Goal: Task Accomplishment & Management: Use online tool/utility

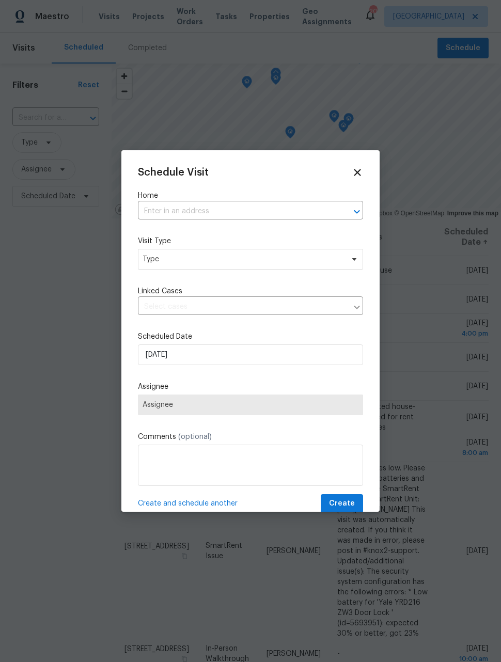
click at [247, 207] on input "text" at bounding box center [236, 212] width 196 height 16
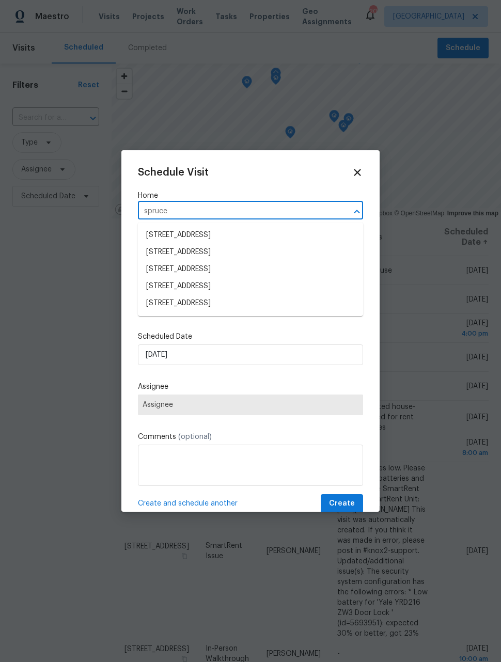
type input "spruce"
click at [275, 306] on li "[STREET_ADDRESS]" at bounding box center [250, 303] width 225 height 17
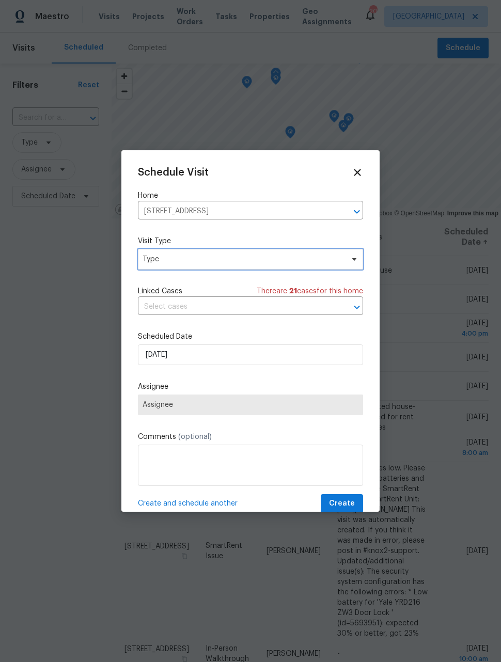
click at [266, 263] on span "Type" at bounding box center [243, 259] width 201 height 10
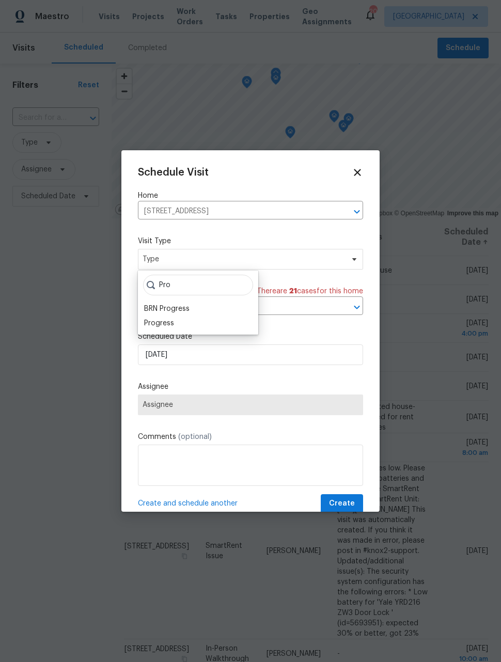
type input "Pro"
click at [210, 333] on div "Pro BRN Progress Progress" at bounding box center [198, 303] width 120 height 64
click at [189, 329] on div "Progress" at bounding box center [198, 323] width 114 height 14
click at [168, 328] on div "Progress" at bounding box center [159, 323] width 30 height 10
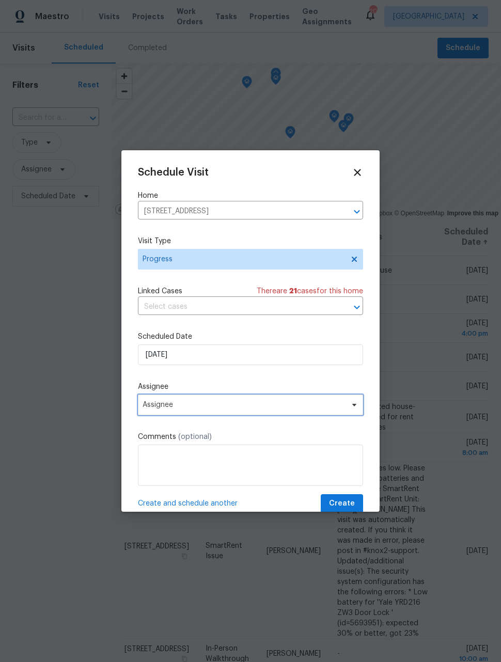
click at [227, 409] on span "Assignee" at bounding box center [244, 405] width 203 height 8
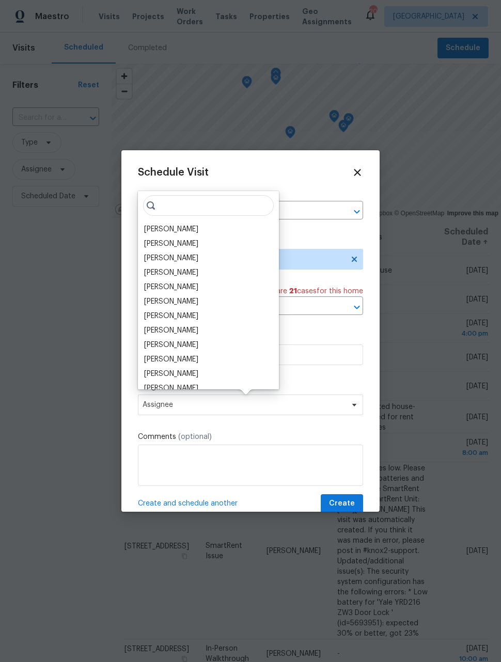
click at [201, 237] on div "[PERSON_NAME]" at bounding box center [208, 244] width 135 height 14
click at [189, 226] on div "[PERSON_NAME]" at bounding box center [208, 229] width 135 height 14
click at [193, 226] on div "[PERSON_NAME]" at bounding box center [208, 229] width 135 height 14
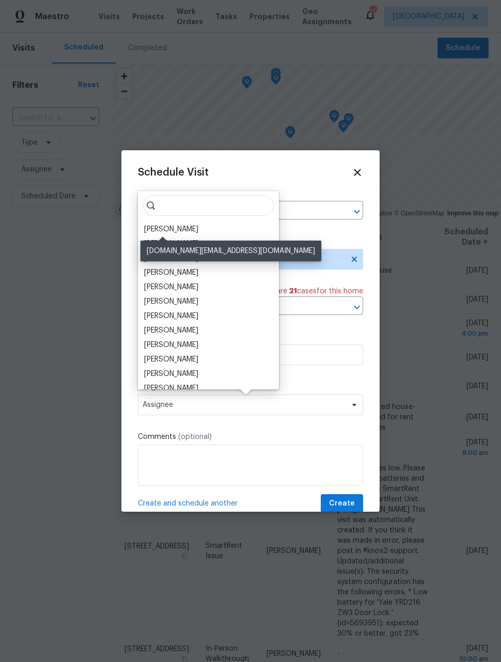
click at [180, 228] on div "[PERSON_NAME]" at bounding box center [171, 229] width 54 height 10
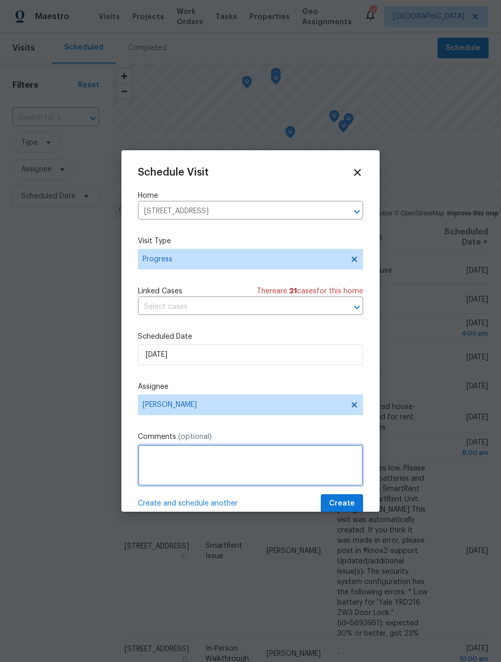
click at [197, 454] on textarea at bounding box center [250, 465] width 225 height 41
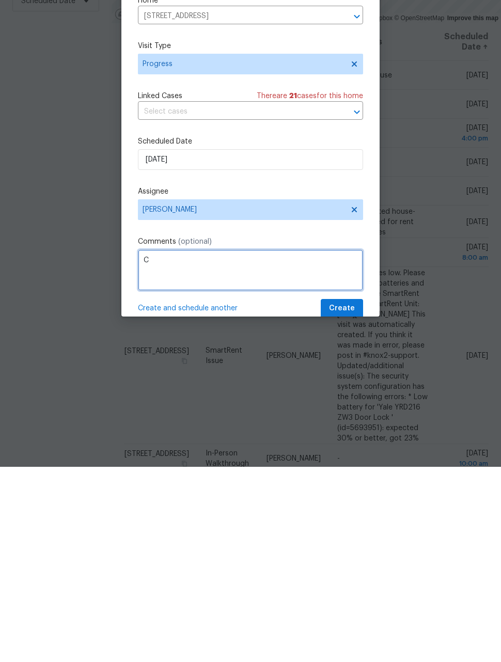
scroll to position [34, 0]
type textarea "Check on listed house"
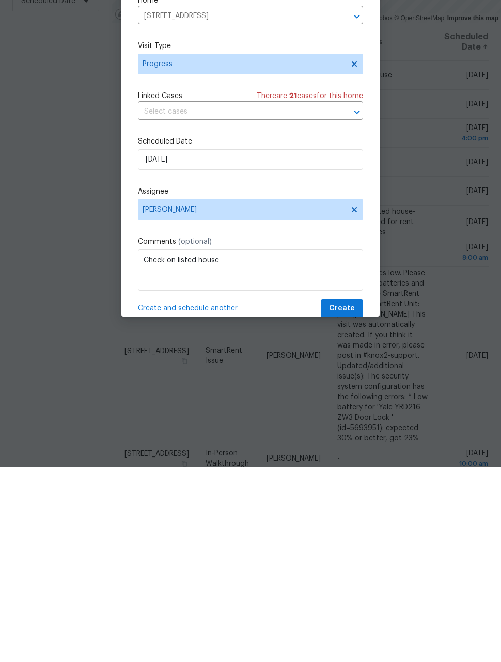
click at [217, 499] on span "Create and schedule another" at bounding box center [188, 504] width 100 height 10
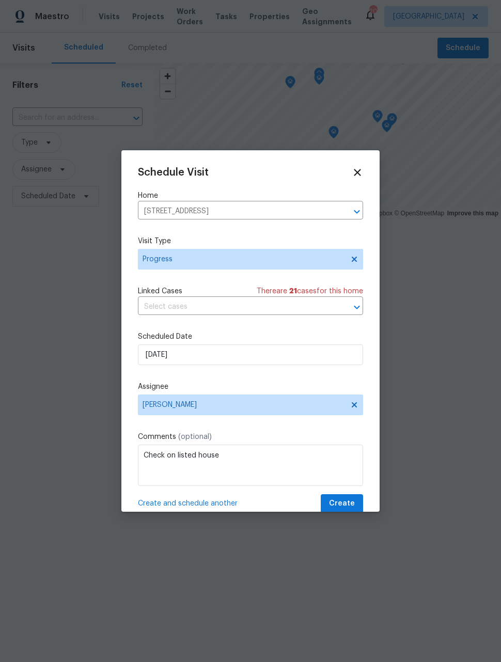
scroll to position [0, 0]
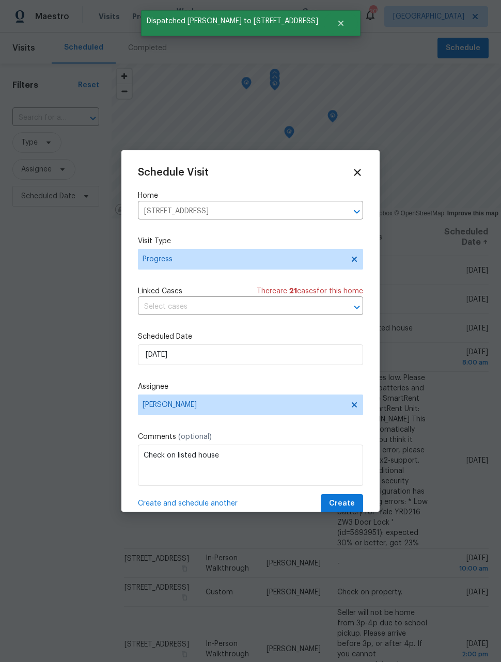
click at [340, 214] on icon "Clear" at bounding box center [343, 212] width 10 height 10
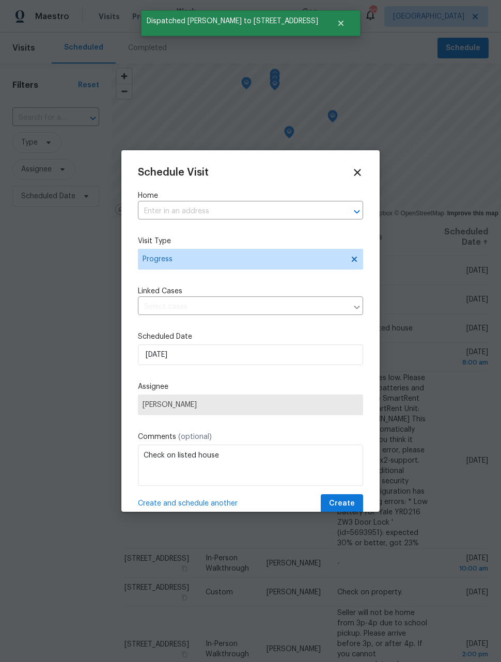
click at [306, 214] on input "text" at bounding box center [236, 212] width 196 height 16
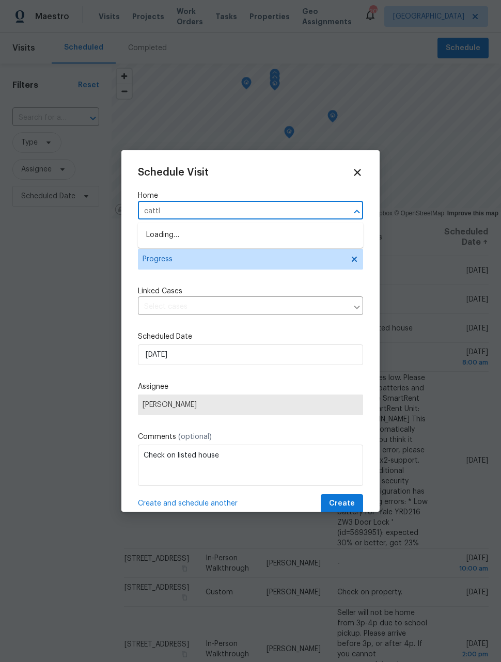
type input "cattle"
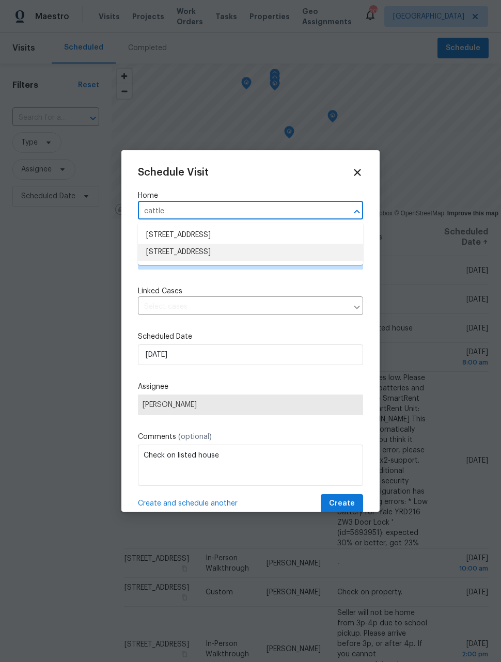
click at [297, 252] on li "[STREET_ADDRESS]" at bounding box center [250, 252] width 225 height 17
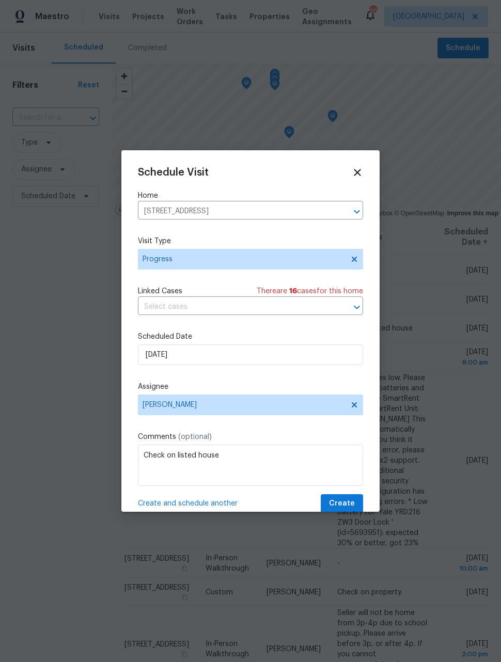
click at [163, 502] on span "Create and schedule another" at bounding box center [188, 504] width 100 height 10
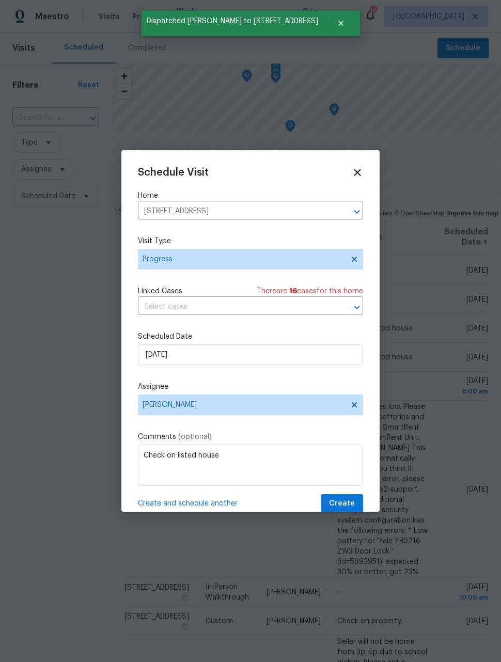
click at [341, 212] on icon "Clear" at bounding box center [343, 212] width 10 height 10
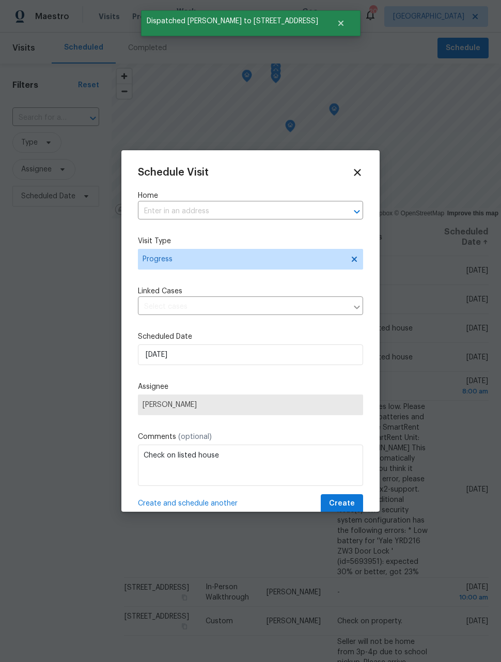
click at [311, 211] on input "text" at bounding box center [236, 212] width 196 height 16
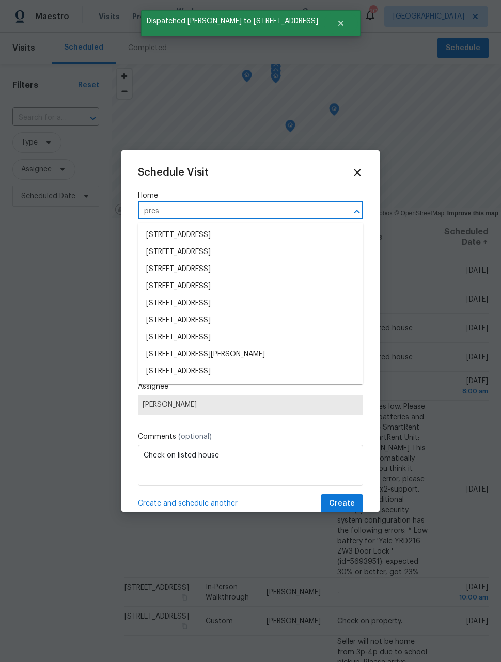
type input "[DEMOGRAPHIC_DATA]"
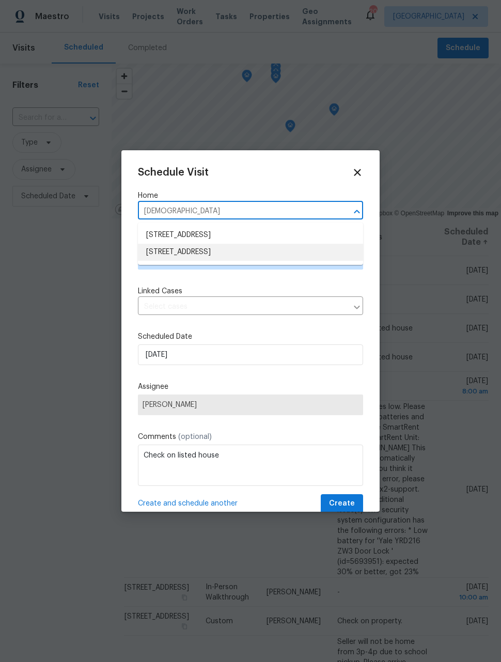
click at [292, 249] on li "[STREET_ADDRESS]" at bounding box center [250, 252] width 225 height 17
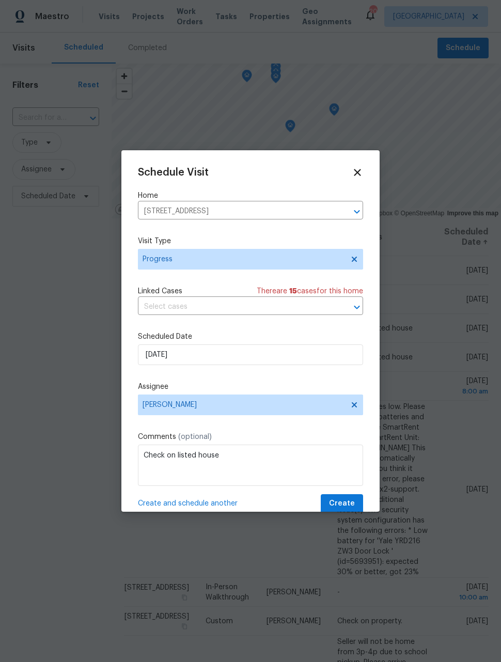
click at [168, 501] on span "Create and schedule another" at bounding box center [188, 504] width 100 height 10
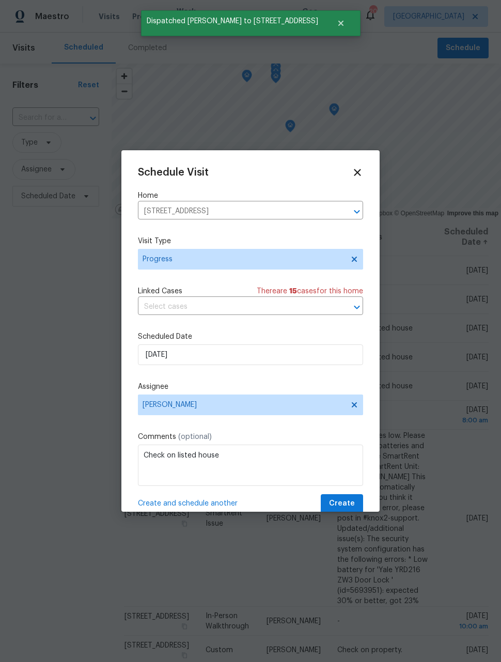
click at [346, 211] on icon "Clear" at bounding box center [343, 212] width 10 height 10
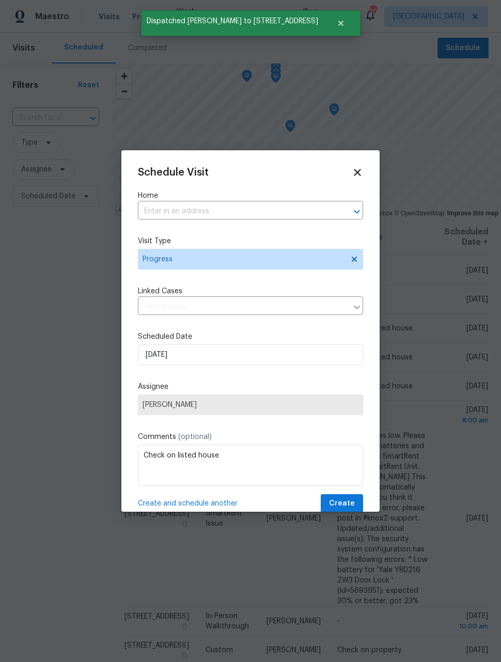
click at [311, 214] on input "text" at bounding box center [236, 212] width 196 height 16
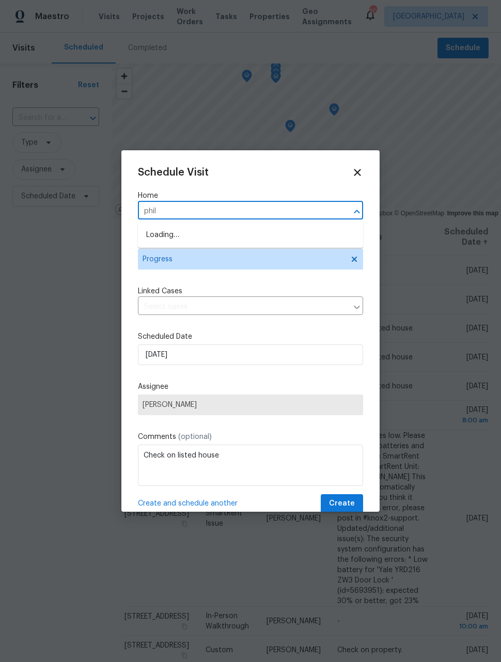
type input "phill"
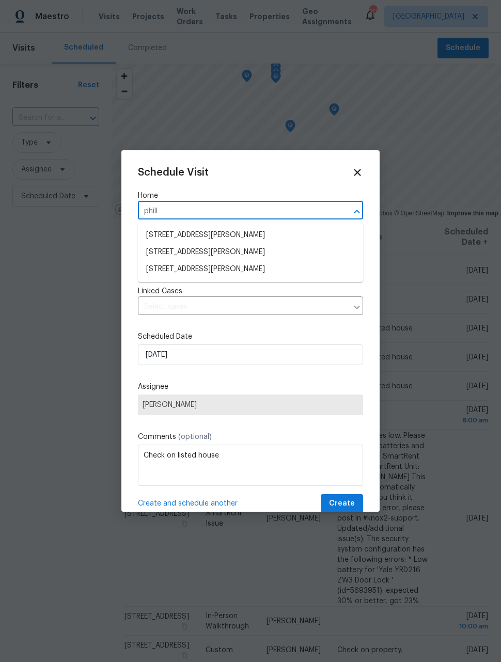
click at [273, 269] on li "[STREET_ADDRESS][PERSON_NAME]" at bounding box center [250, 269] width 225 height 17
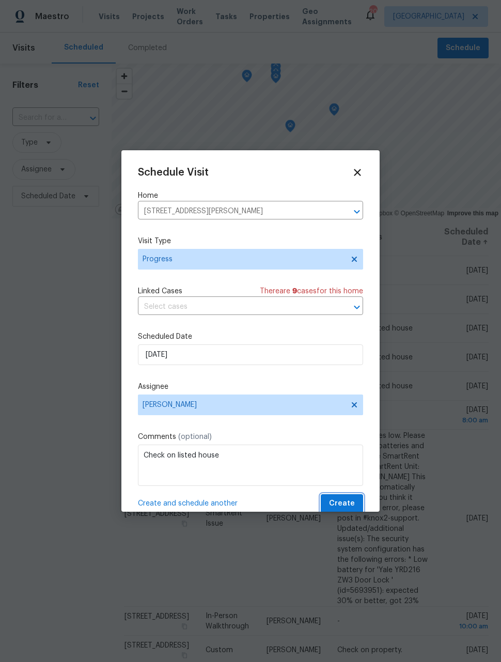
click at [348, 505] on span "Create" at bounding box center [342, 504] width 26 height 13
